Goal: Transaction & Acquisition: Subscribe to service/newsletter

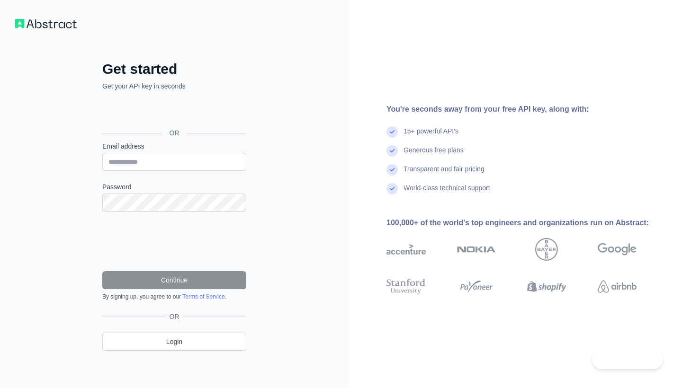
click at [193, 111] on div "Sign in with Google. Opens in new tab" at bounding box center [173, 111] width 142 height 21
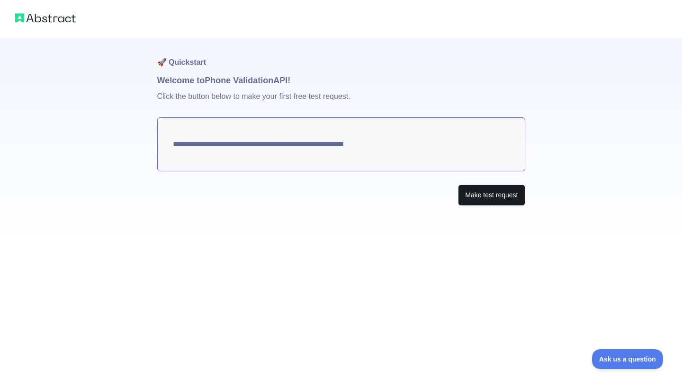
click at [493, 199] on button "Make test request" at bounding box center [491, 195] width 67 height 21
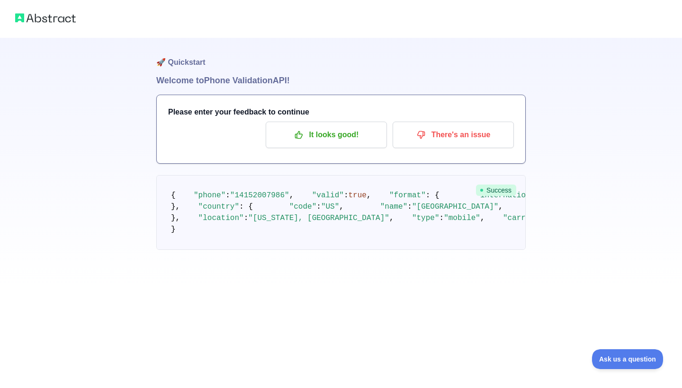
scroll to position [32, 0]
click at [255, 191] on span ""14152007986"" at bounding box center [259, 195] width 59 height 9
click at [66, 15] on img at bounding box center [45, 17] width 61 height 13
click at [67, 18] on img at bounding box center [45, 17] width 61 height 13
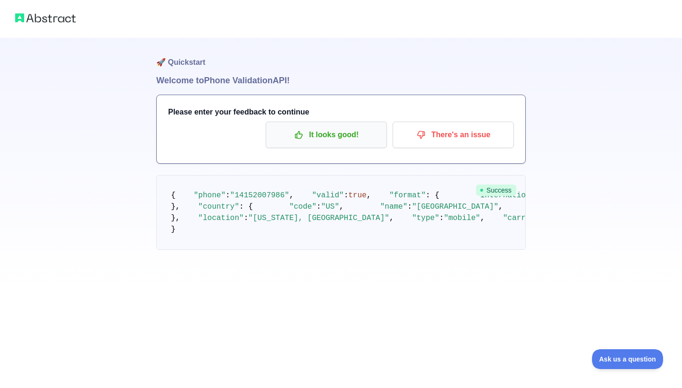
click at [325, 132] on p "It looks good!" at bounding box center [326, 135] width 107 height 16
